Goal: Information Seeking & Learning: Learn about a topic

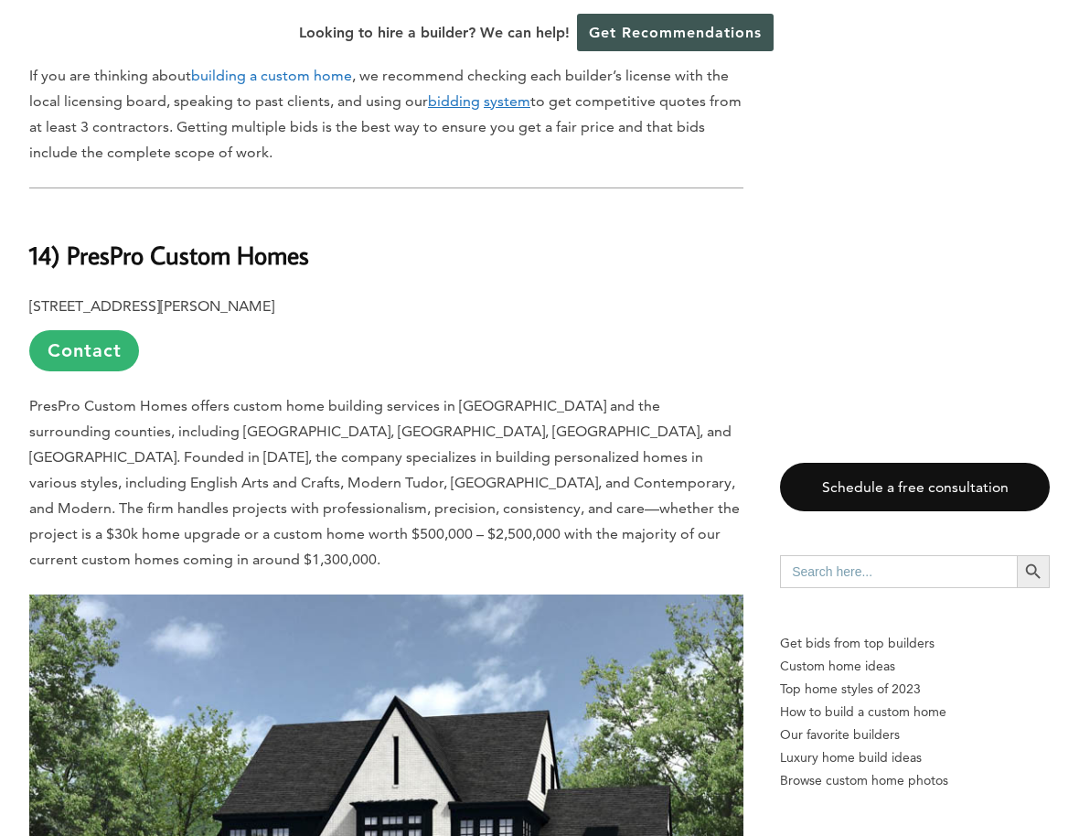
scroll to position [1517, 0]
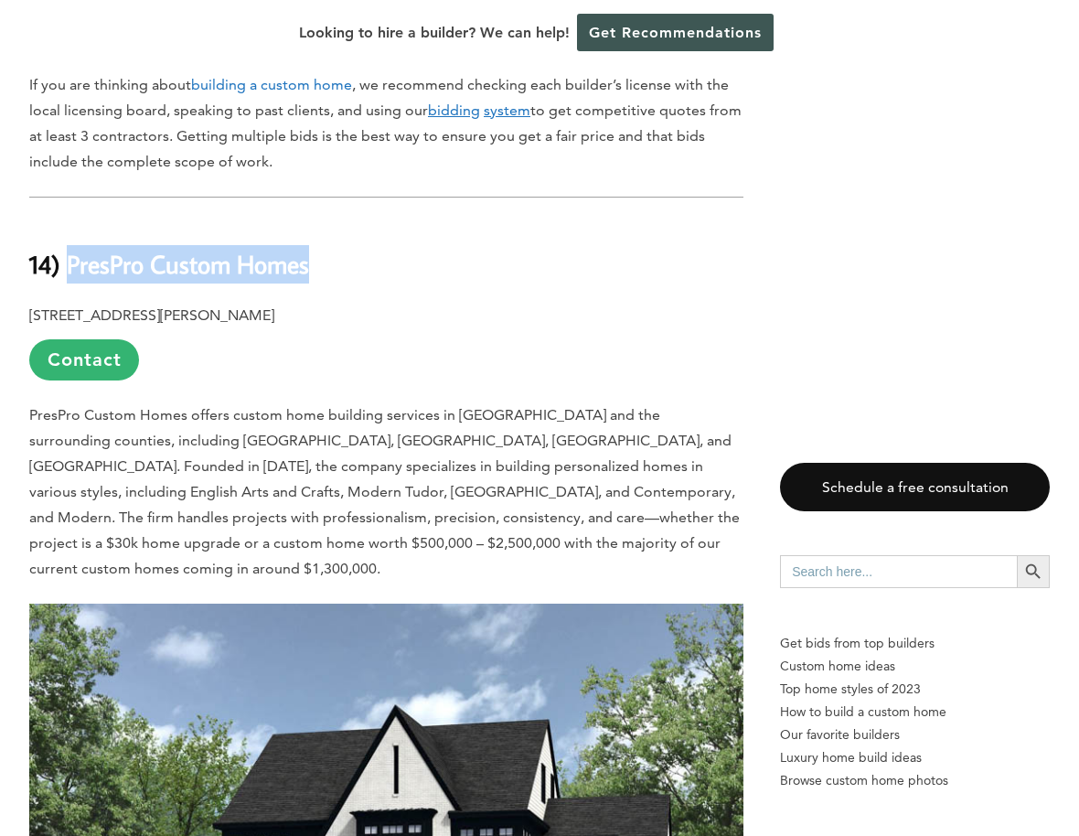
drag, startPoint x: 342, startPoint y: 210, endPoint x: 77, endPoint y: 197, distance: 265.6
click at [77, 219] on h2 "14) PresPro Custom Homes" at bounding box center [386, 250] width 714 height 63
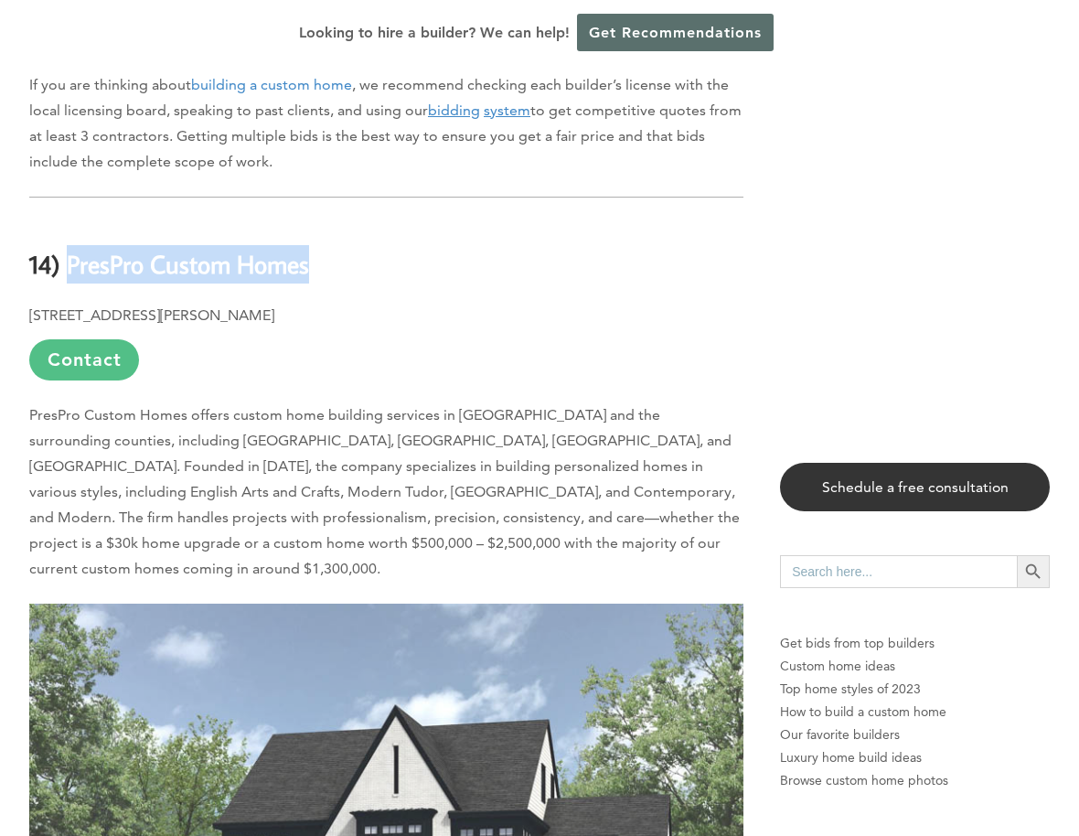
copy b "PresPro Custom Homes"
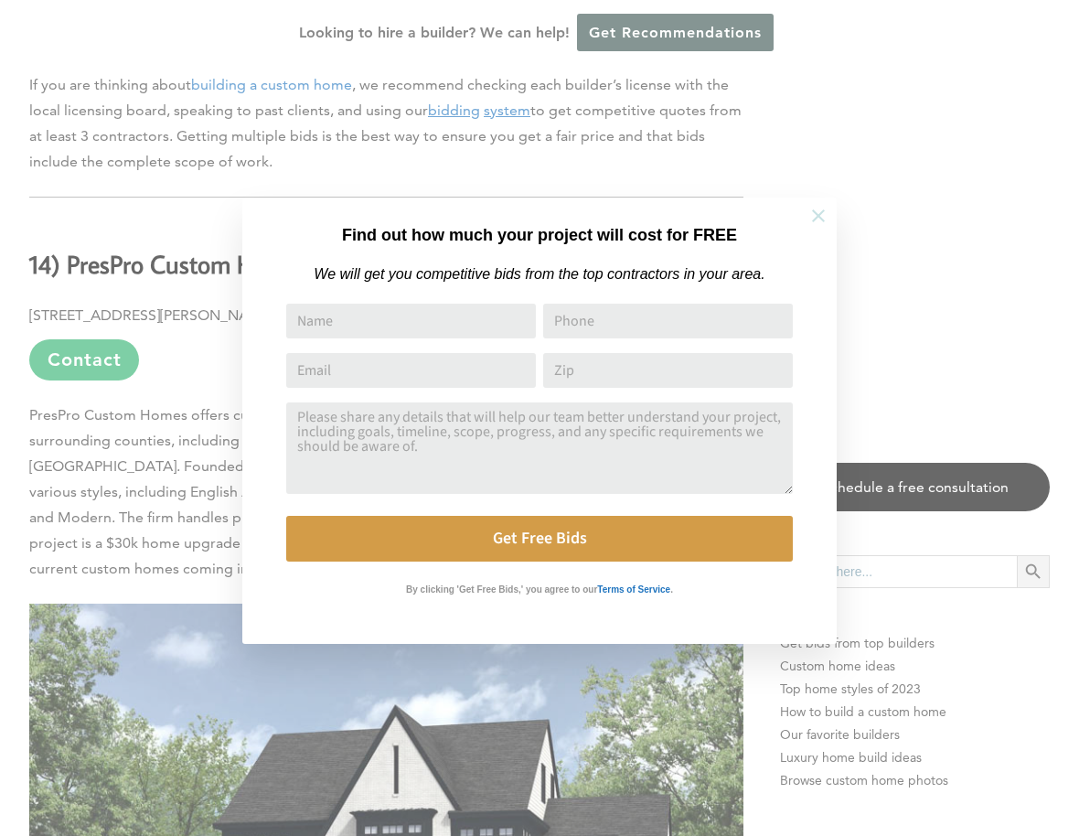
click at [817, 218] on icon at bounding box center [818, 215] width 13 height 13
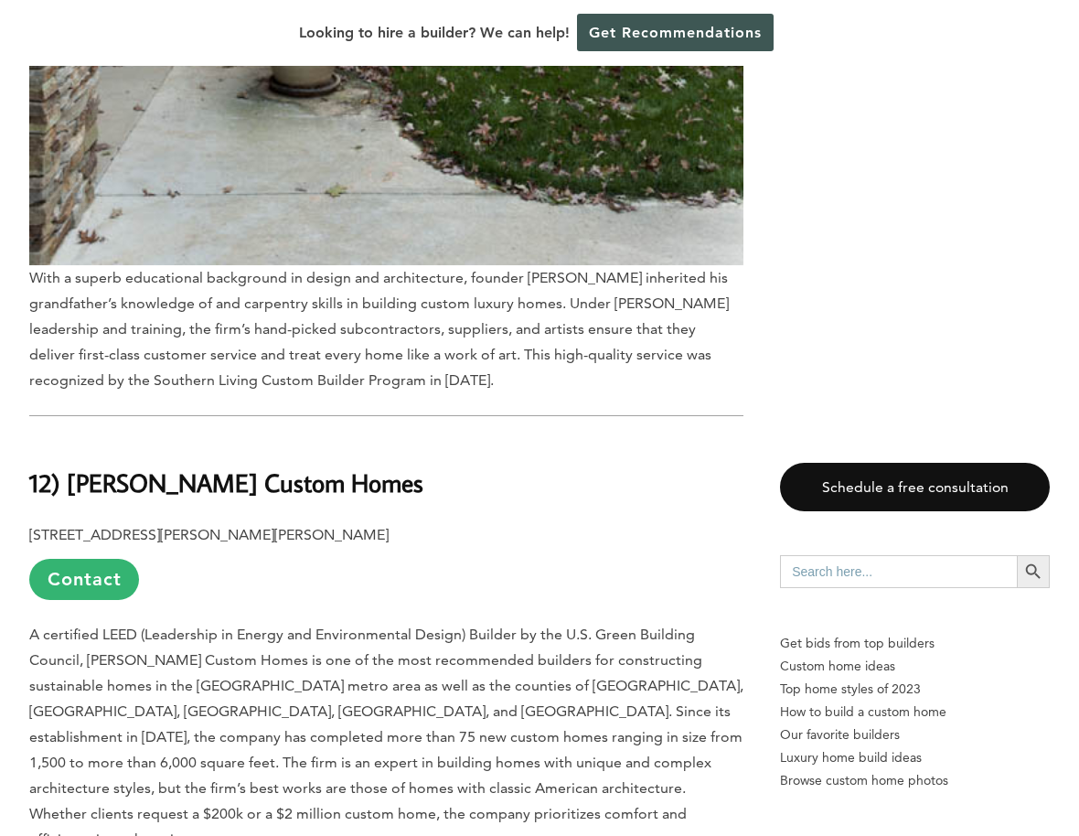
scroll to position [3955, 0]
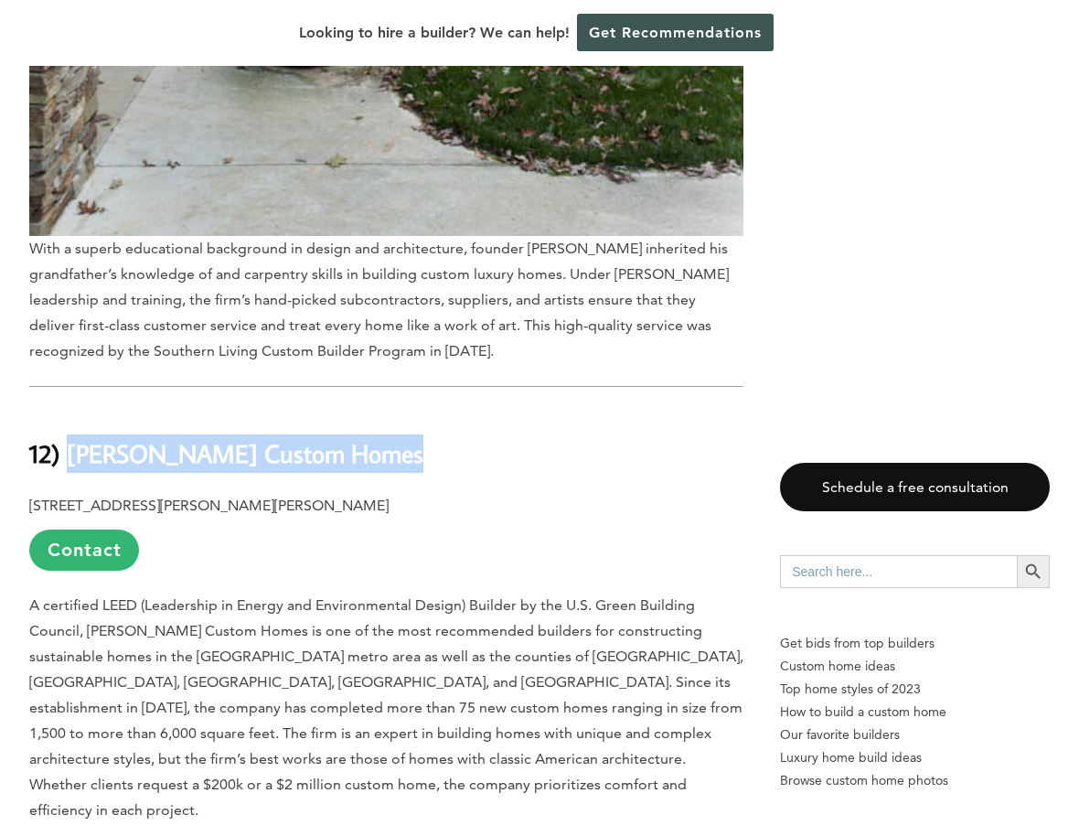
drag, startPoint x: 401, startPoint y: 356, endPoint x: 73, endPoint y: 338, distance: 327.8
click at [73, 437] on b "12) [PERSON_NAME] Custom Homes" at bounding box center [226, 453] width 394 height 32
copy b "[PERSON_NAME] Custom Homes"
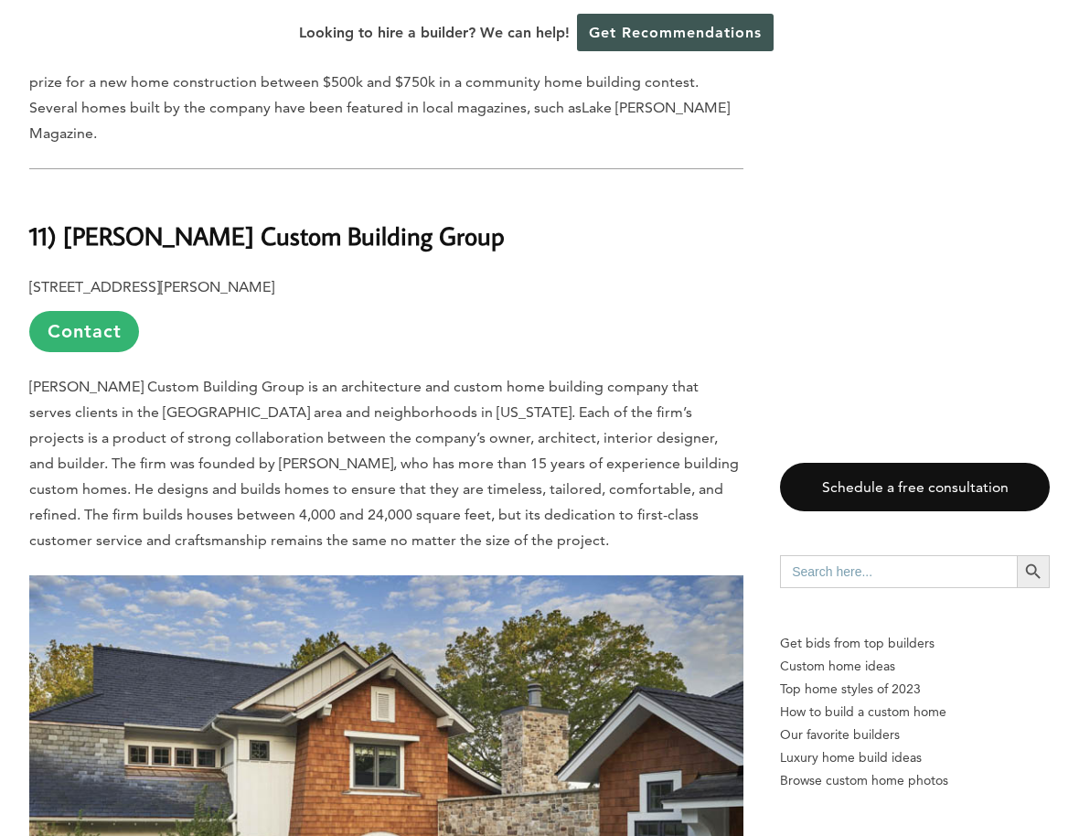
scroll to position [5283, 0]
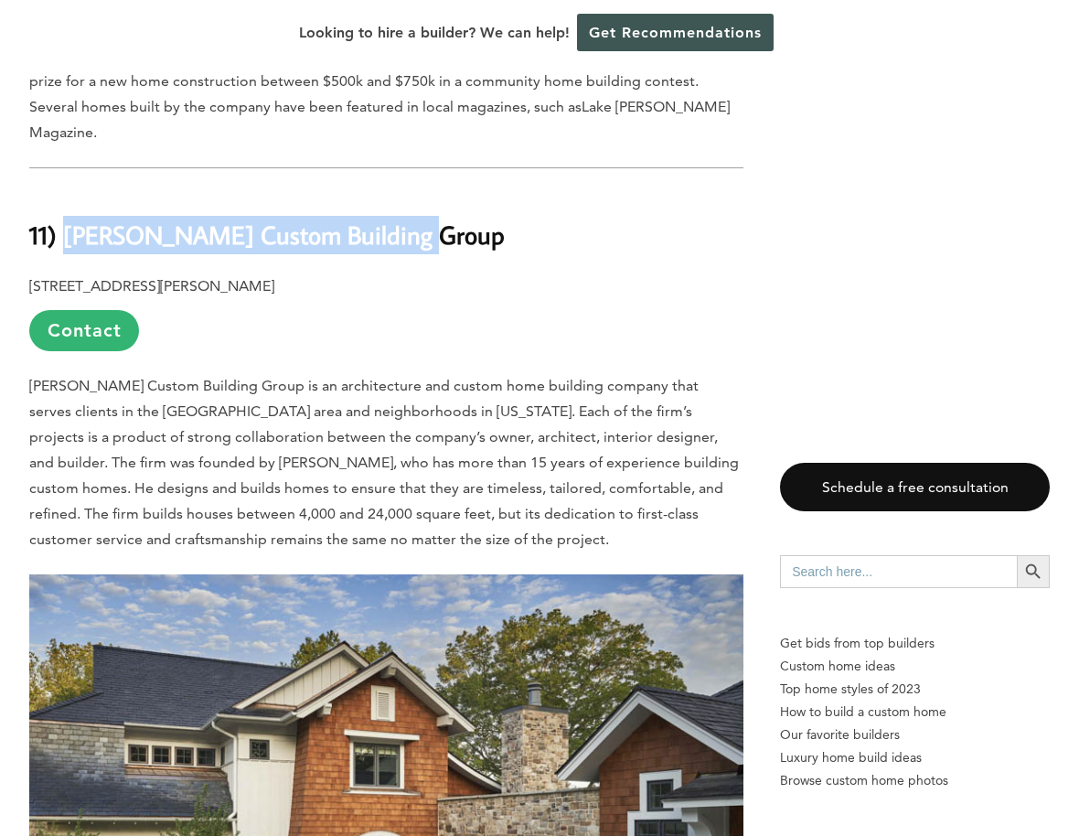
drag, startPoint x: 455, startPoint y: 81, endPoint x: 73, endPoint y: 71, distance: 382.4
click at [73, 190] on h2 "11) [PERSON_NAME] Custom Building Group" at bounding box center [386, 221] width 714 height 63
copy b "[PERSON_NAME] Custom Building Group"
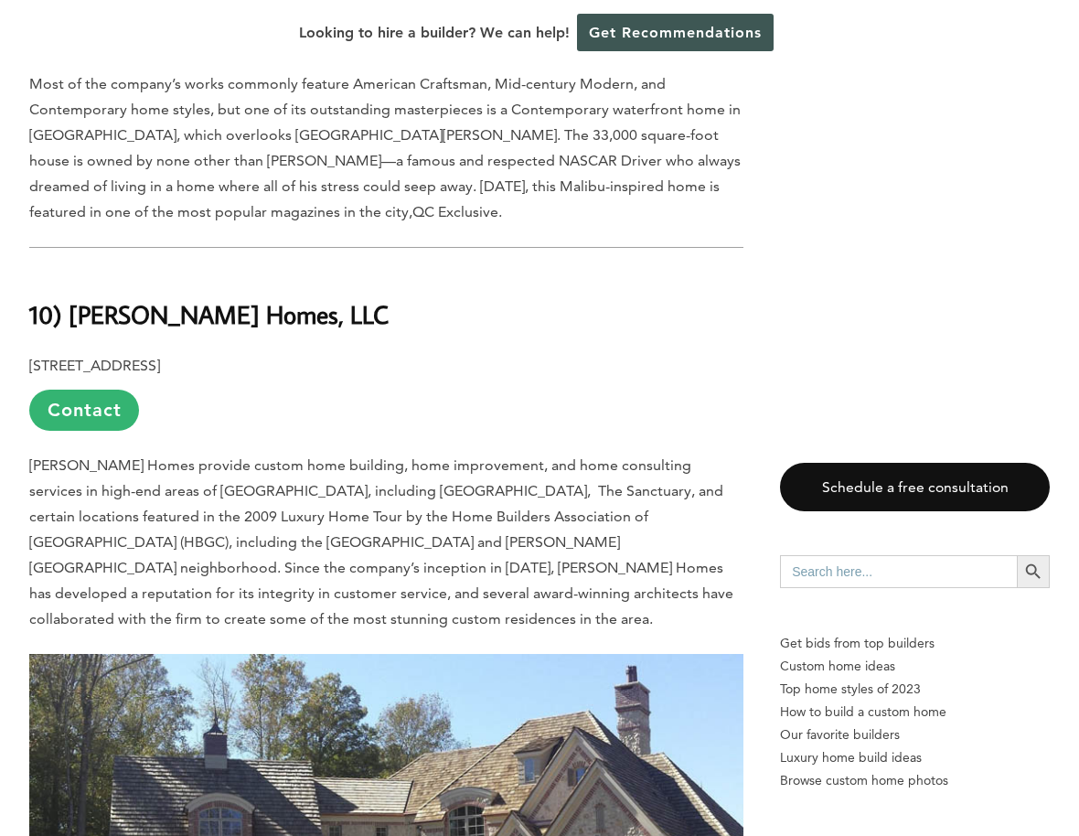
scroll to position [6271, 0]
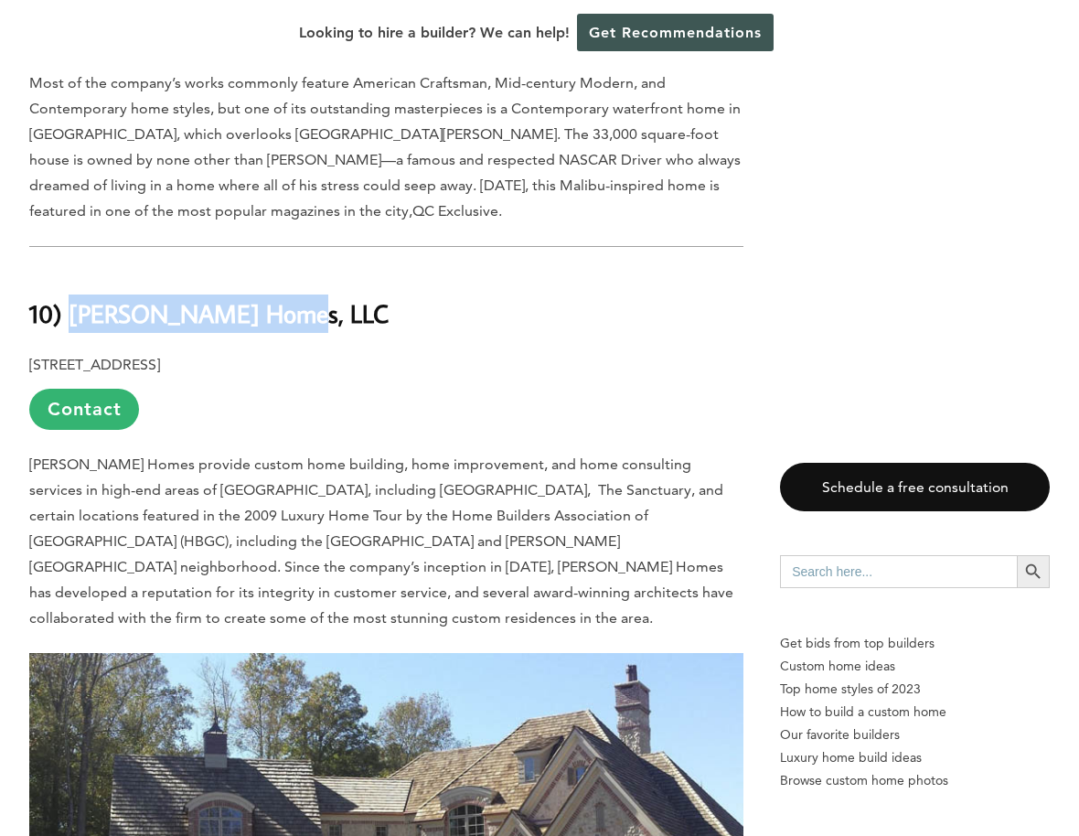
drag, startPoint x: 305, startPoint y: 153, endPoint x: 81, endPoint y: 144, distance: 224.2
click at [81, 297] on b "10) [PERSON_NAME] Homes, LLC" at bounding box center [208, 313] width 359 height 32
copy b "[PERSON_NAME] Homes, LLC"
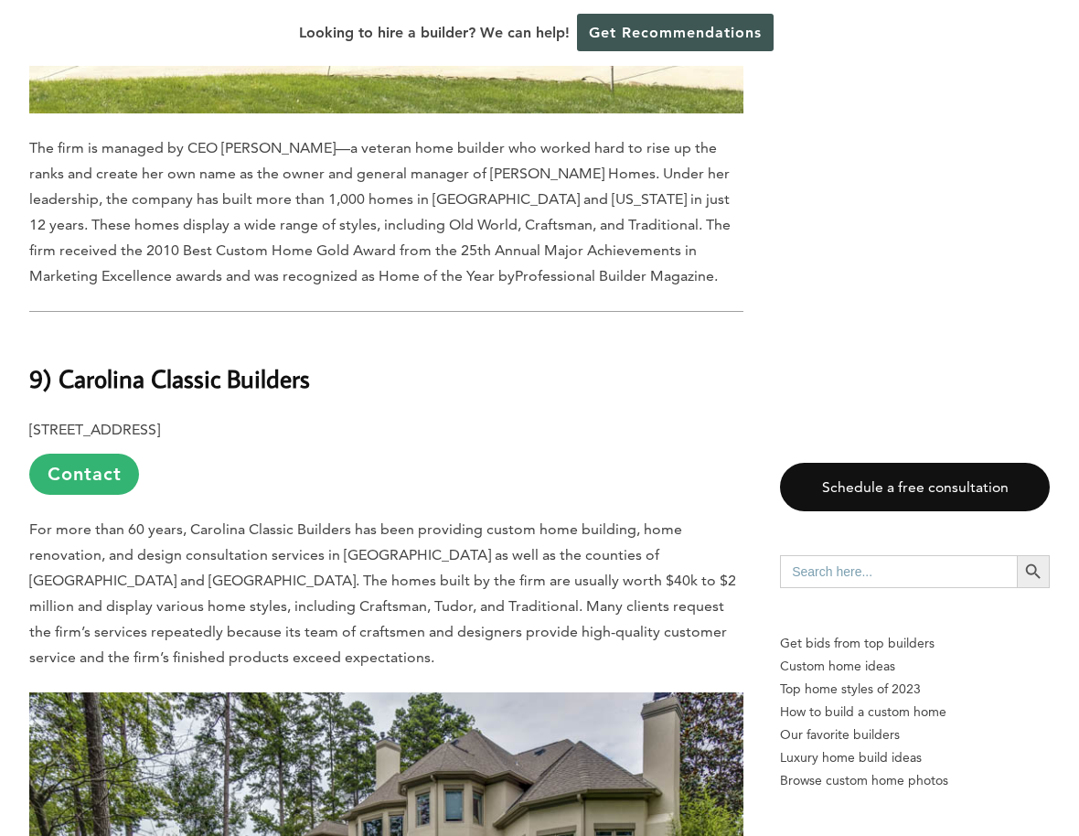
scroll to position [7222, 0]
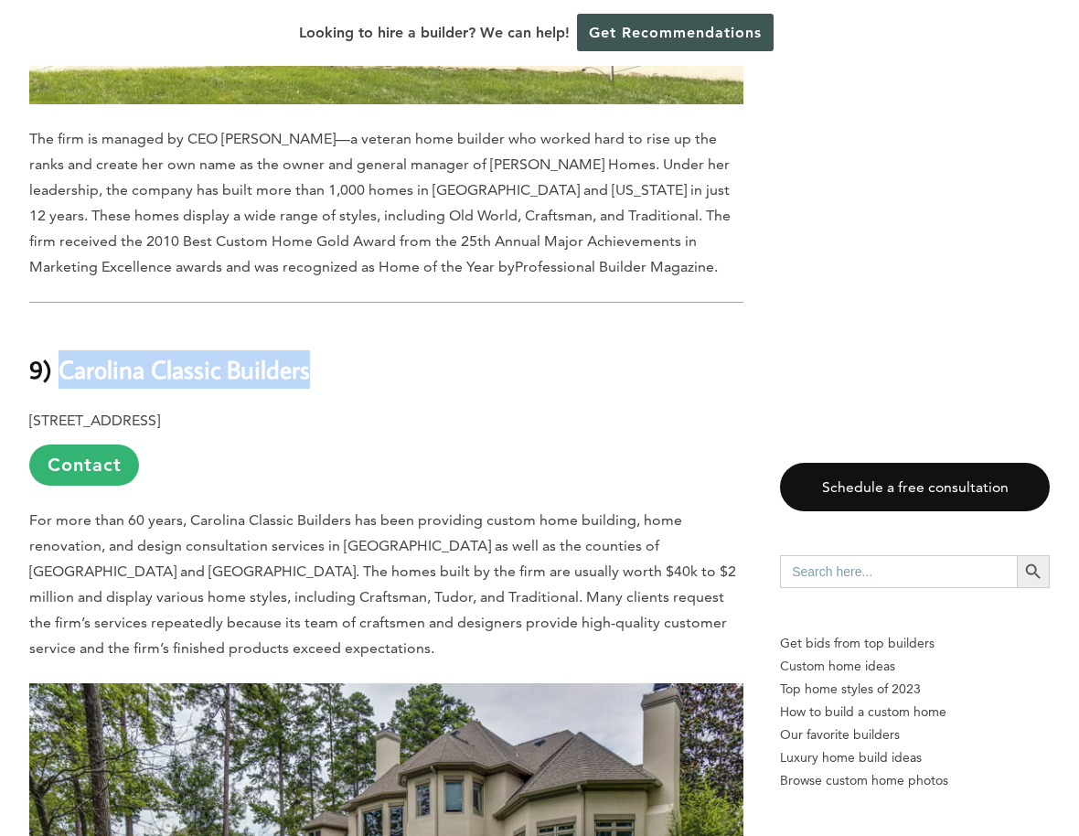
drag, startPoint x: 348, startPoint y: 187, endPoint x: 68, endPoint y: 173, distance: 281.1
click at [68, 325] on h2 "9) Carolina Classic Builders" at bounding box center [386, 356] width 714 height 63
copy b "Carolina Classic Builders"
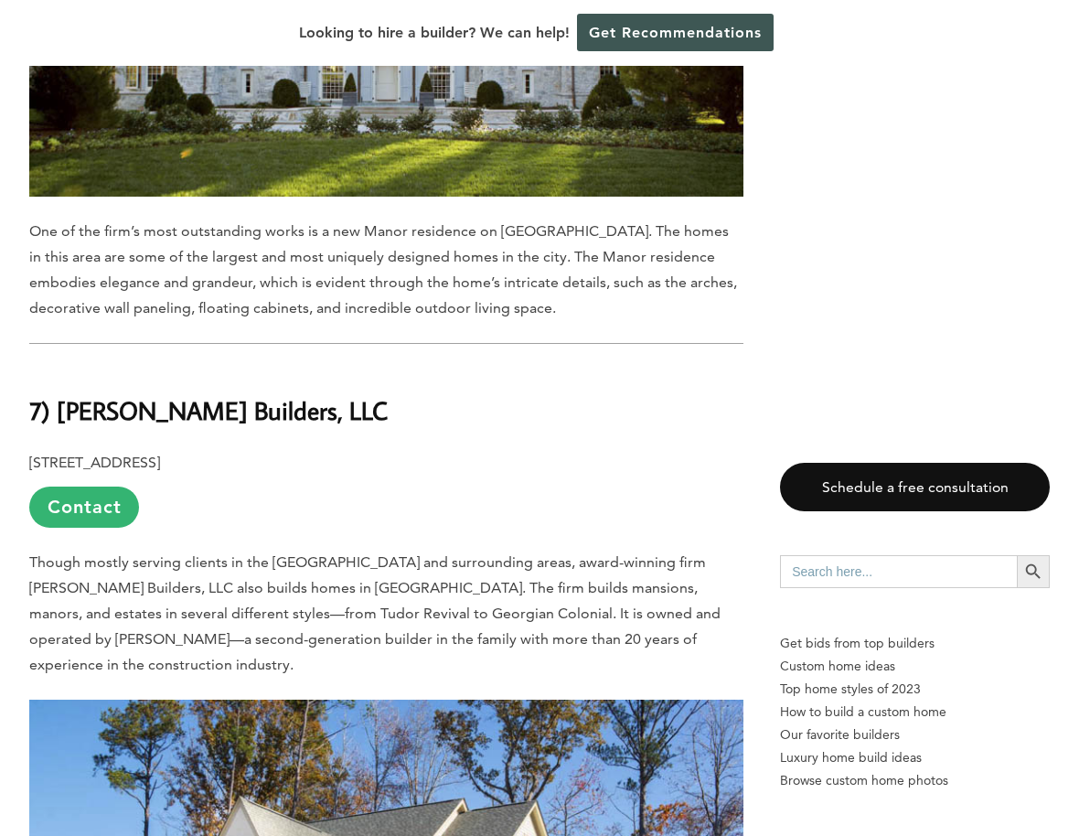
scroll to position [9266, 0]
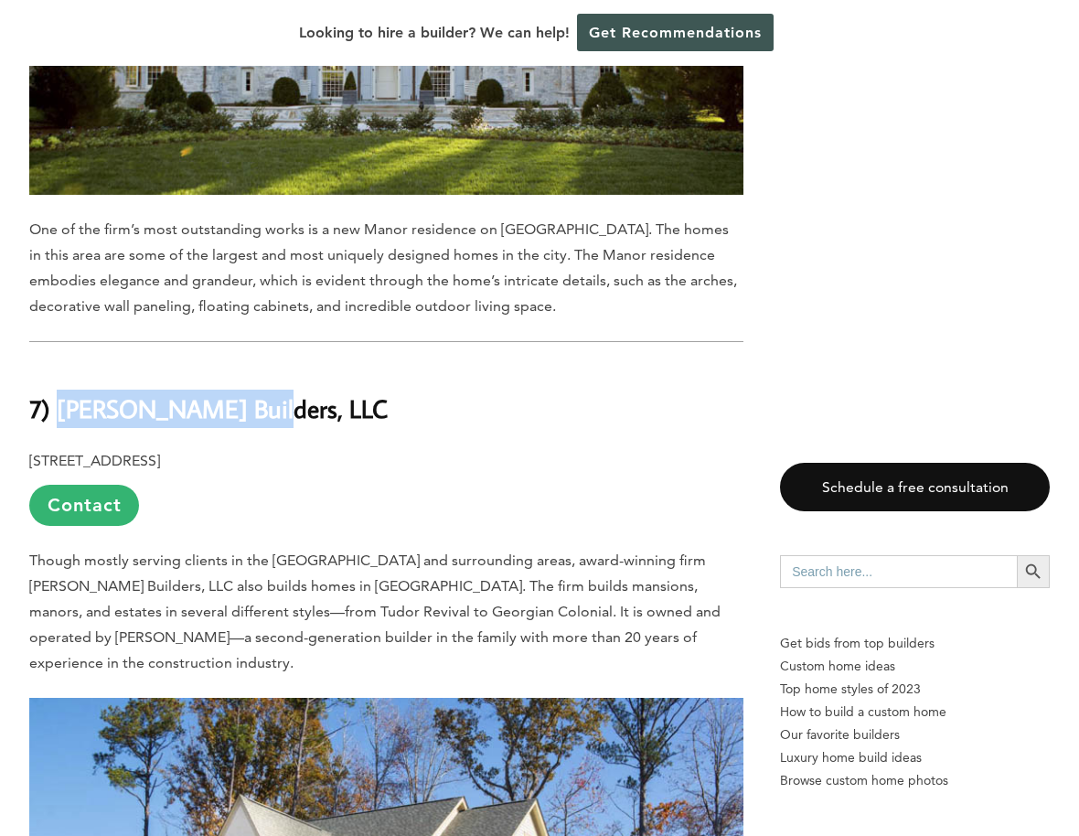
copy b "[PERSON_NAME] Builders, LLC"
drag, startPoint x: 265, startPoint y: 223, endPoint x: 514, endPoint y: 279, distance: 254.9
drag, startPoint x: 274, startPoint y: 222, endPoint x: 57, endPoint y: 229, distance: 217.7
click at [57, 364] on h2 "7) [PERSON_NAME] Builders, LLC" at bounding box center [386, 395] width 714 height 63
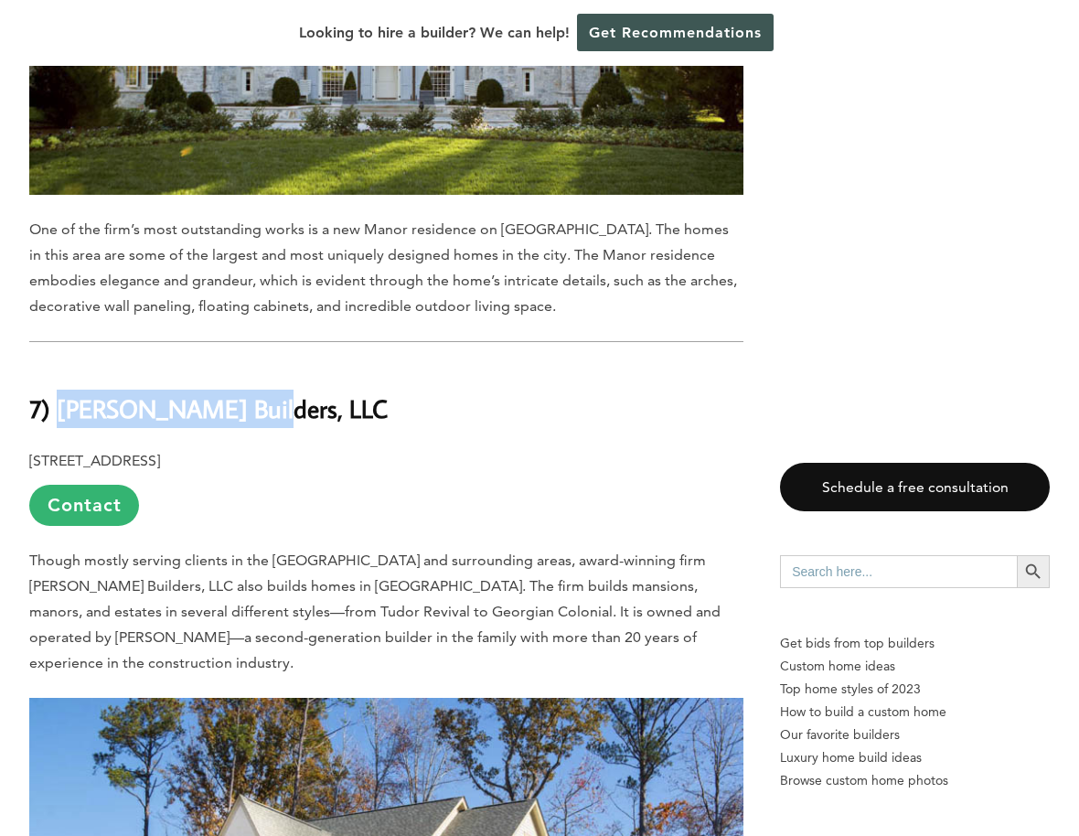
copy b "[PERSON_NAME] Builders, LLC"
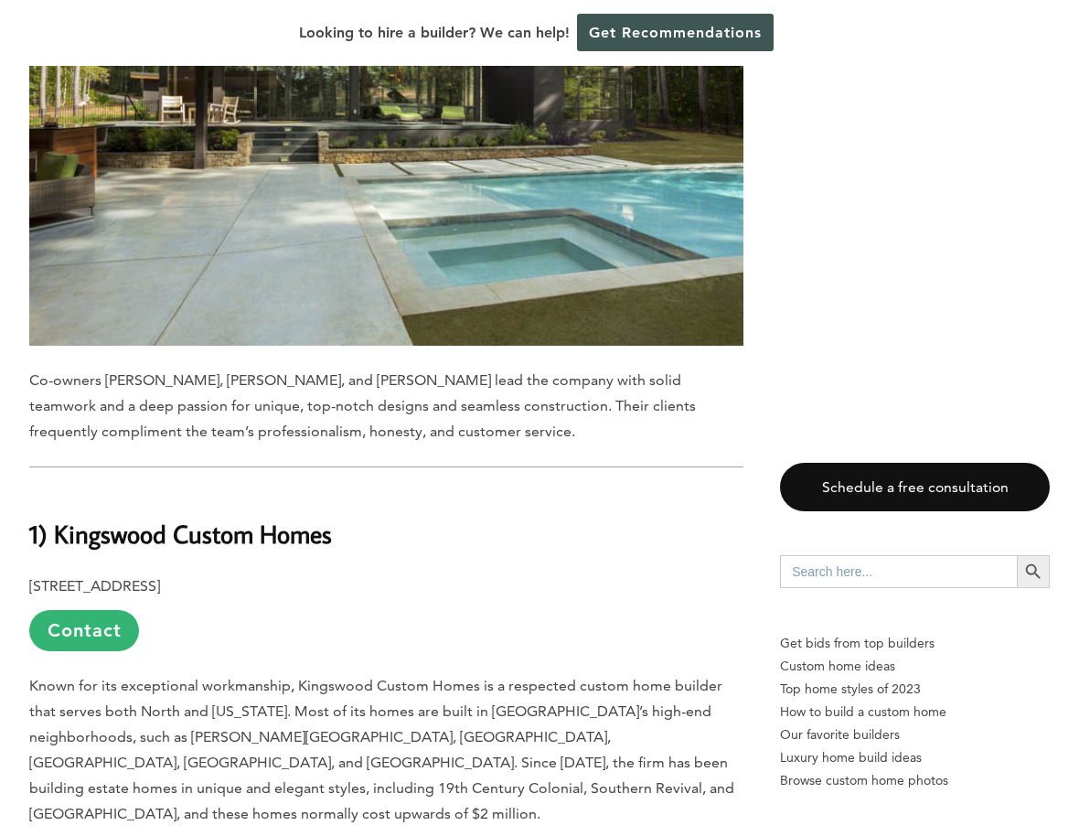
scroll to position [15804, 0]
